Goal: Information Seeking & Learning: Learn about a topic

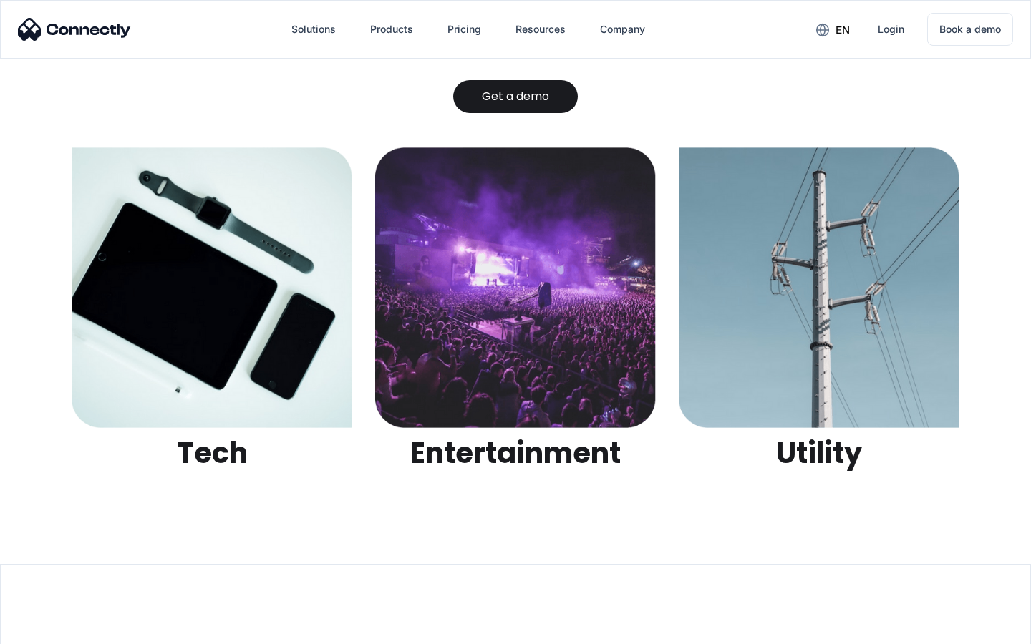
scroll to position [4517, 0]
